Goal: Transaction & Acquisition: Subscribe to service/newsletter

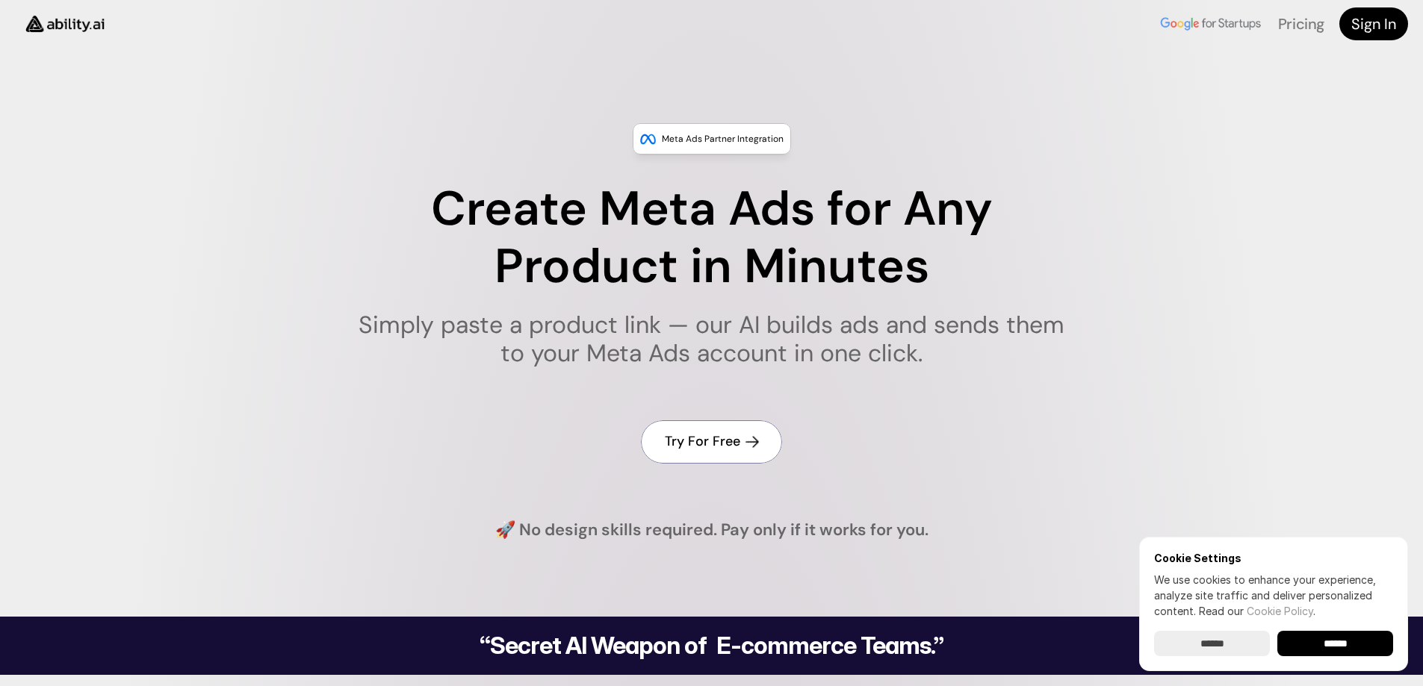
click at [722, 441] on h4 "Try For Free" at bounding box center [702, 441] width 75 height 19
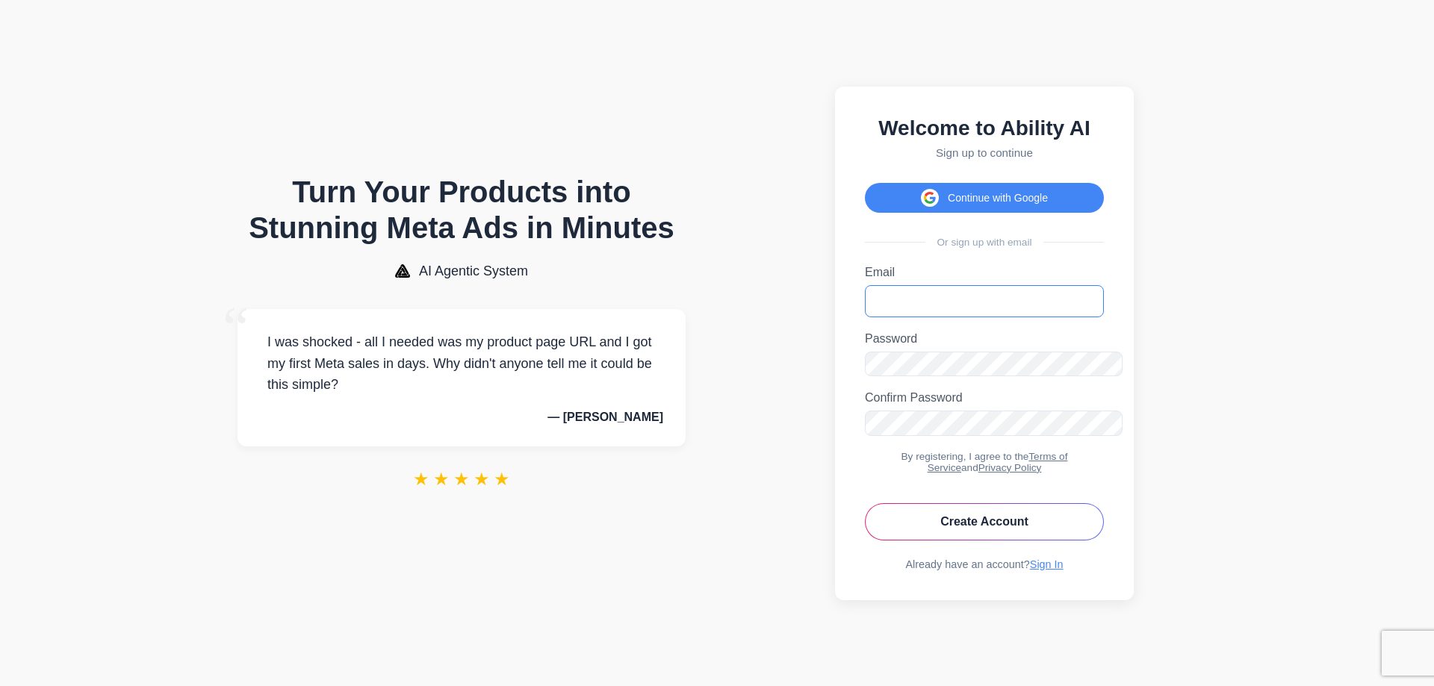
click at [903, 307] on input "Email" at bounding box center [984, 301] width 239 height 32
click at [920, 308] on input "**********" at bounding box center [984, 301] width 239 height 32
type input "**********"
click at [1095, 366] on icon "Toggle password visibility" at bounding box center [1087, 368] width 15 height 15
click at [1095, 420] on icon "Toggle password visibility" at bounding box center [1087, 427] width 15 height 15
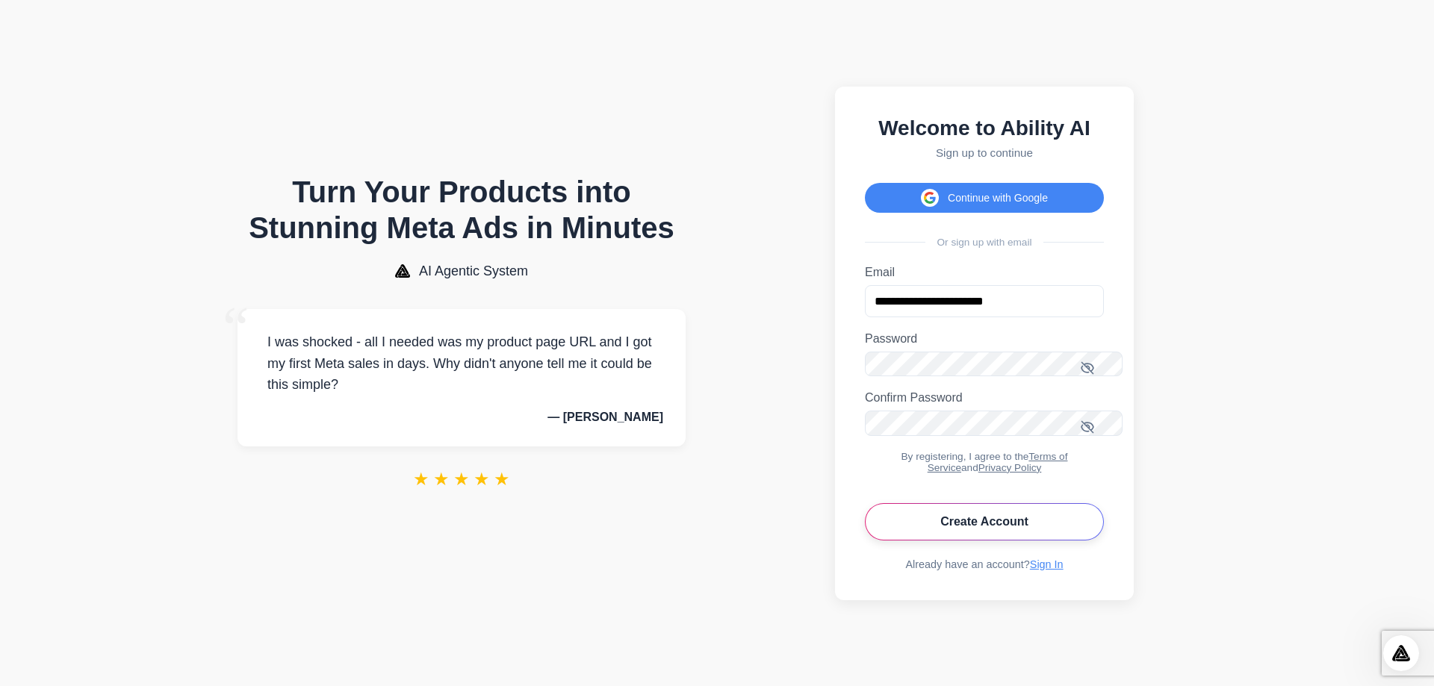
click at [992, 503] on button "Create Account" at bounding box center [984, 521] width 239 height 37
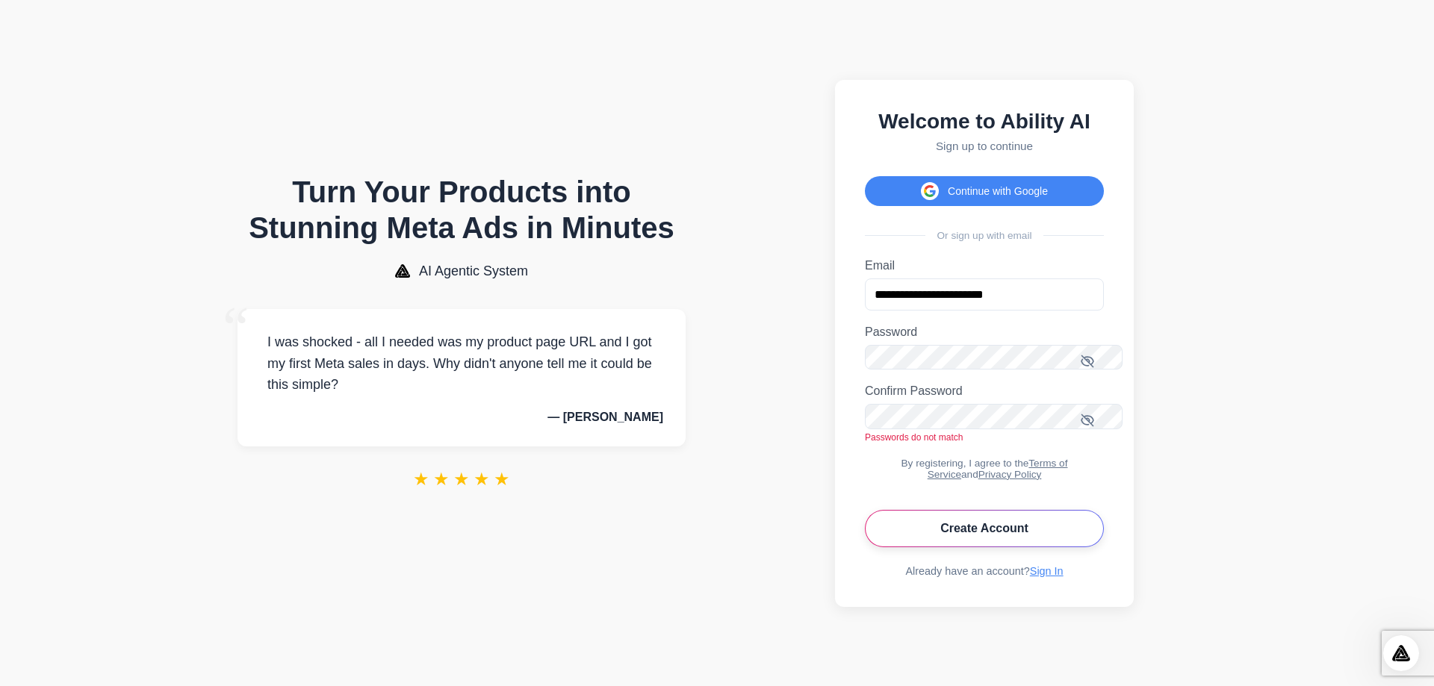
click at [990, 510] on button "Create Account" at bounding box center [984, 528] width 239 height 37
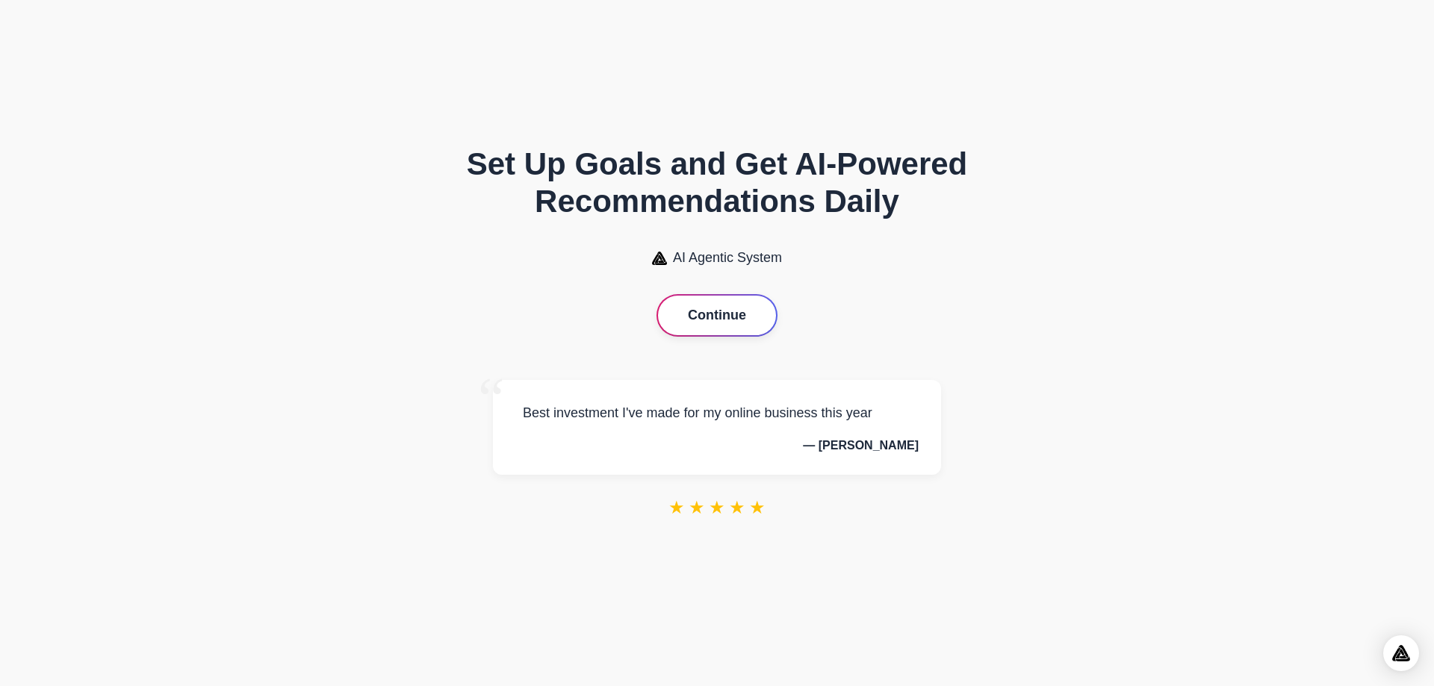
click at [689, 309] on button "Continue" at bounding box center [717, 316] width 118 height 40
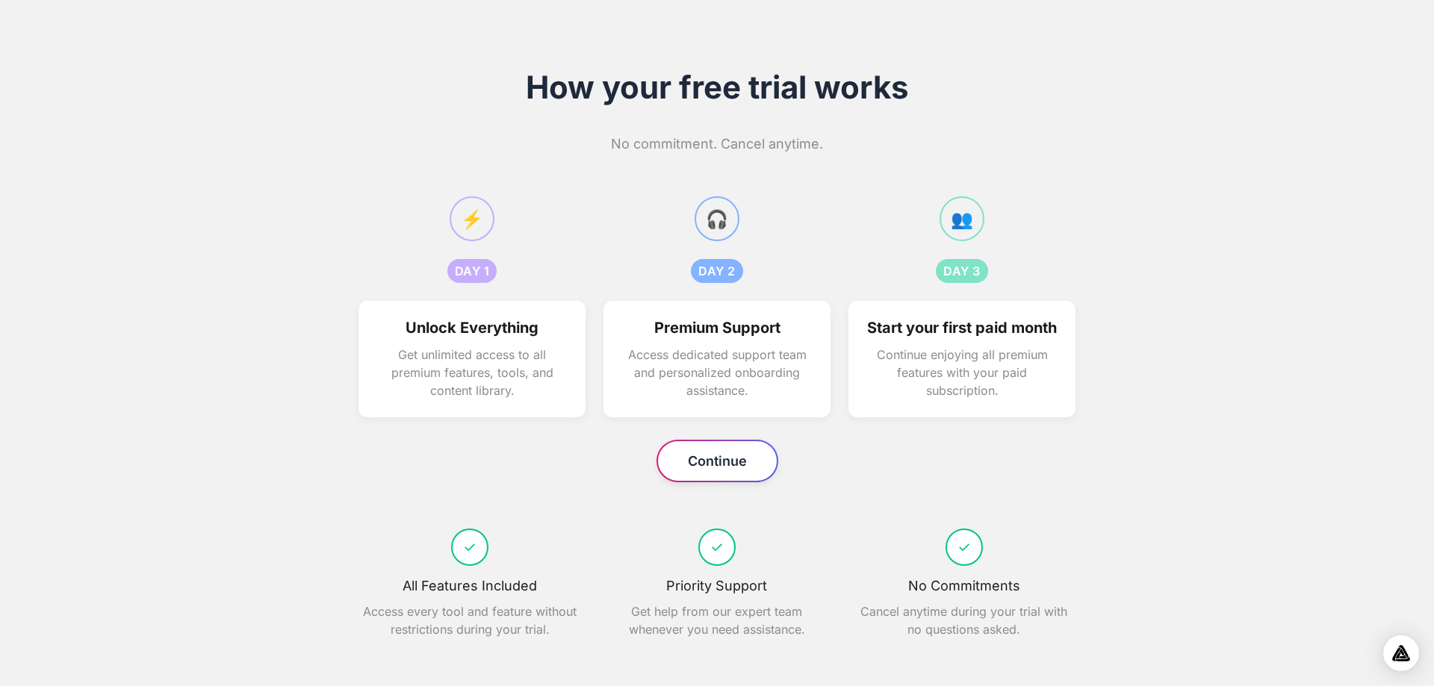
click at [729, 476] on button "Continue" at bounding box center [717, 461] width 119 height 40
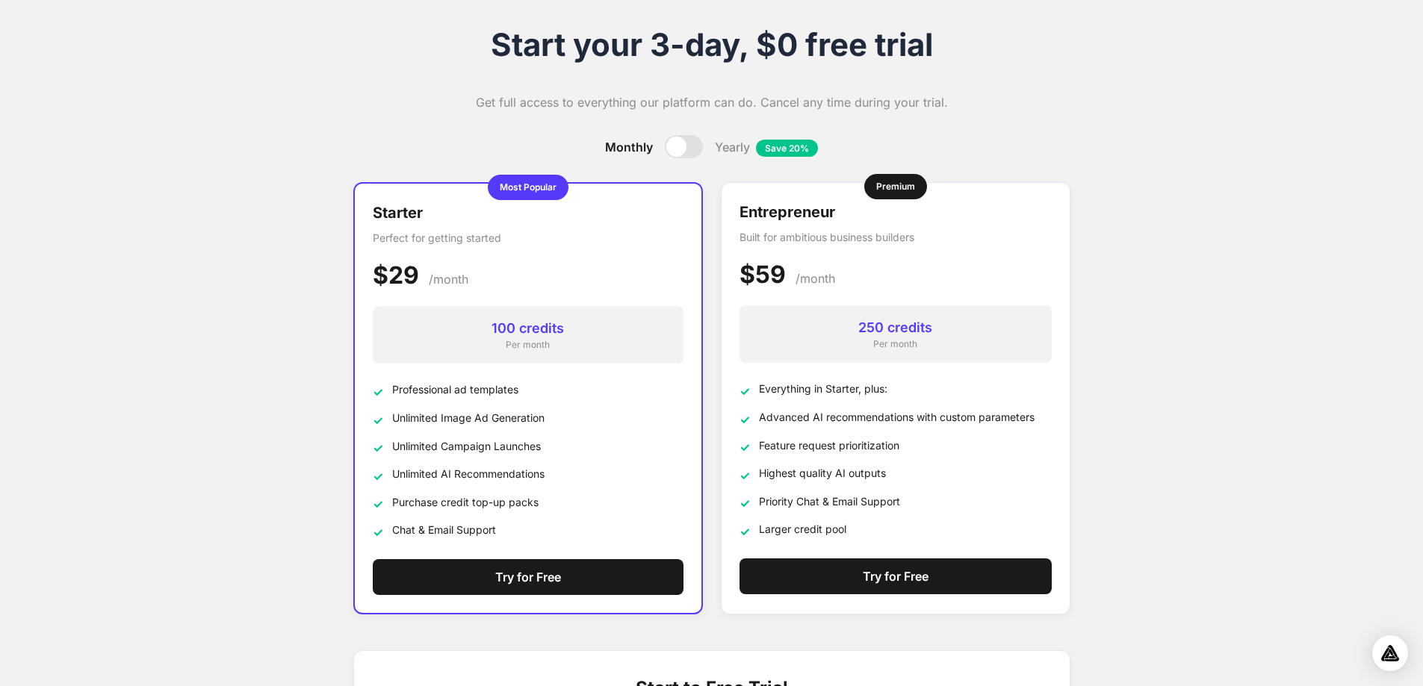
scroll to position [60, 0]
